Goal: Book appointment/travel/reservation

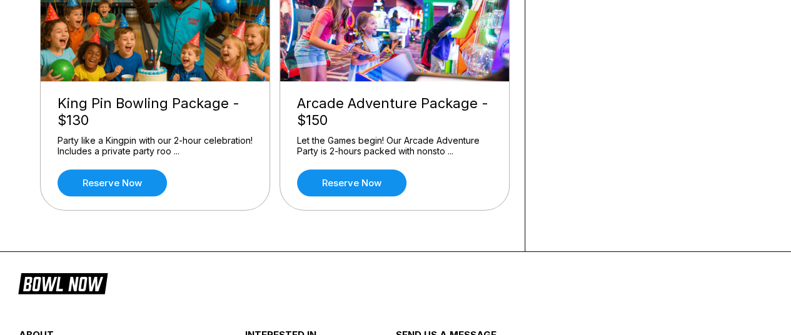
scroll to position [436, 0]
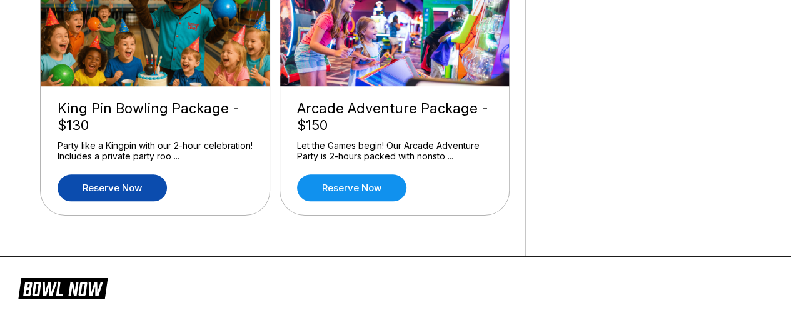
click at [129, 191] on link "Reserve now" at bounding box center [111, 187] width 109 height 27
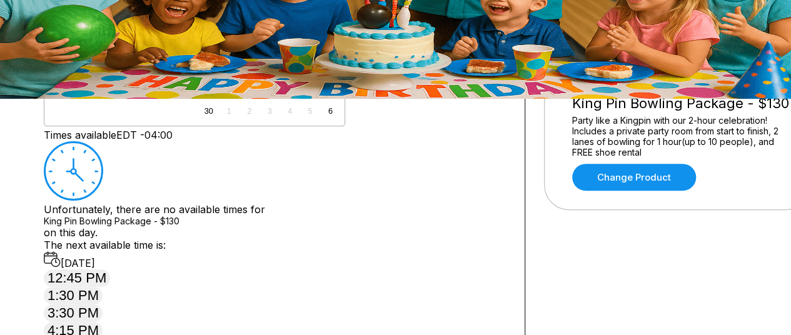
scroll to position [244, 0]
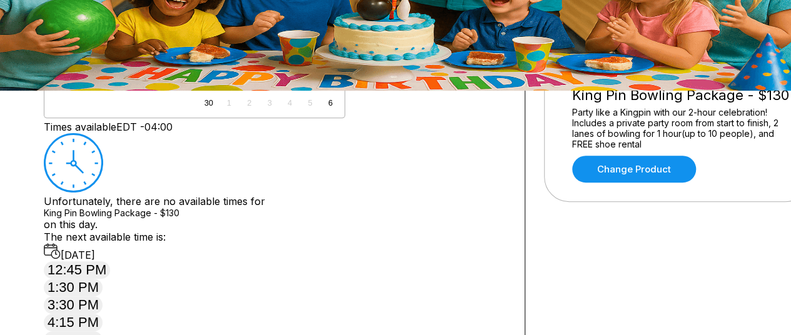
click at [339, 51] on div "15" at bounding box center [330, 42] width 17 height 17
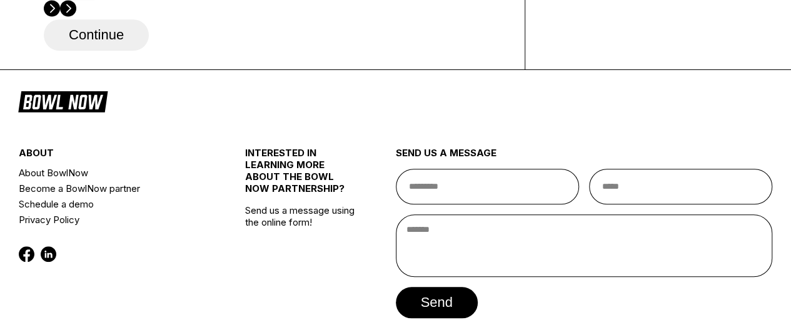
scroll to position [448, 0]
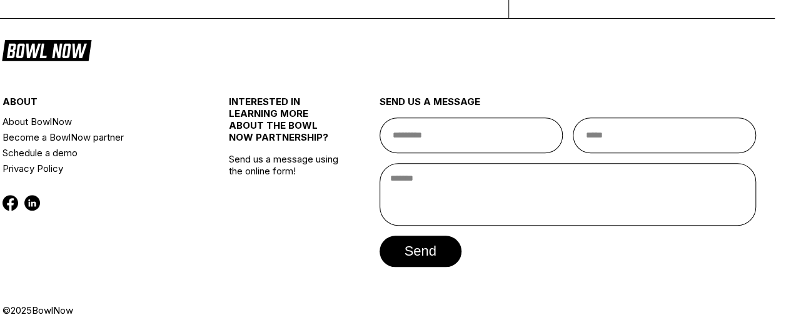
scroll to position [661, 16]
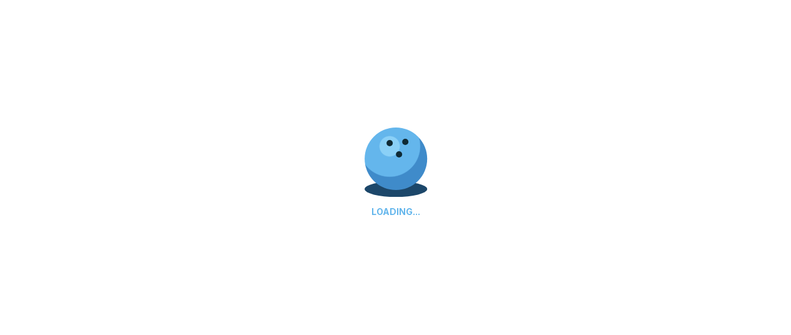
select select "**"
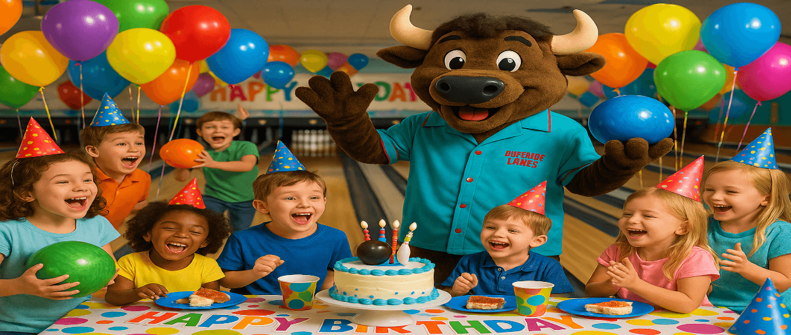
click at [191, 136] on span "Sign in with Google" at bounding box center [129, 128] width 122 height 16
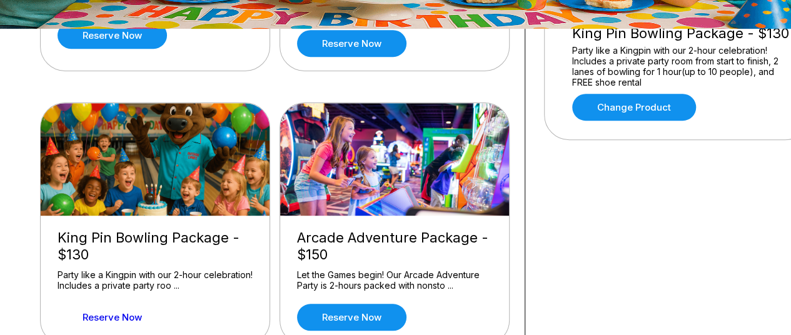
scroll to position [300, 0]
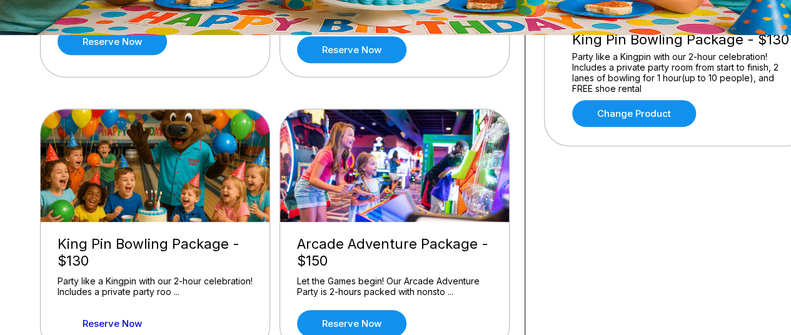
click at [714, 51] on div "Party like a Kingpin with our 2-hour celebration! Includes a private party room…" at bounding box center [682, 72] width 221 height 42
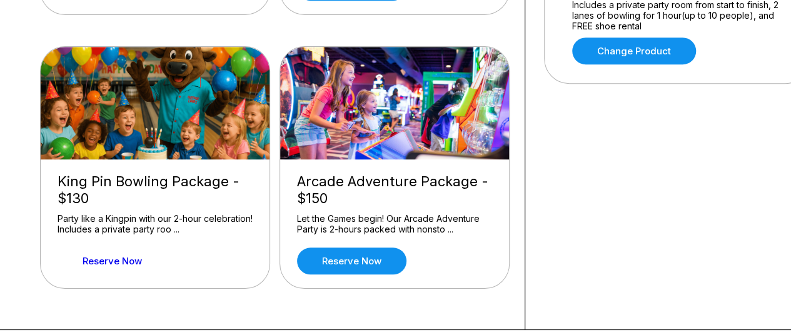
scroll to position [363, 0]
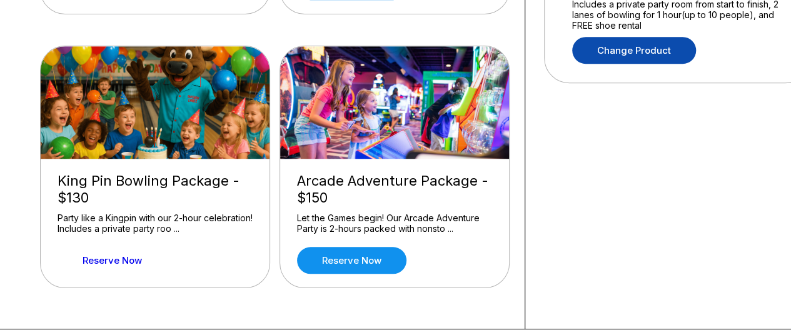
click at [696, 64] on link "Change Product" at bounding box center [634, 50] width 124 height 27
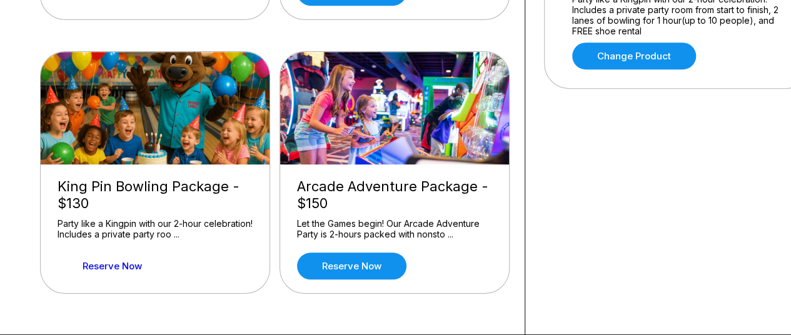
scroll to position [362, 0]
